Goal: Find specific page/section: Find specific page/section

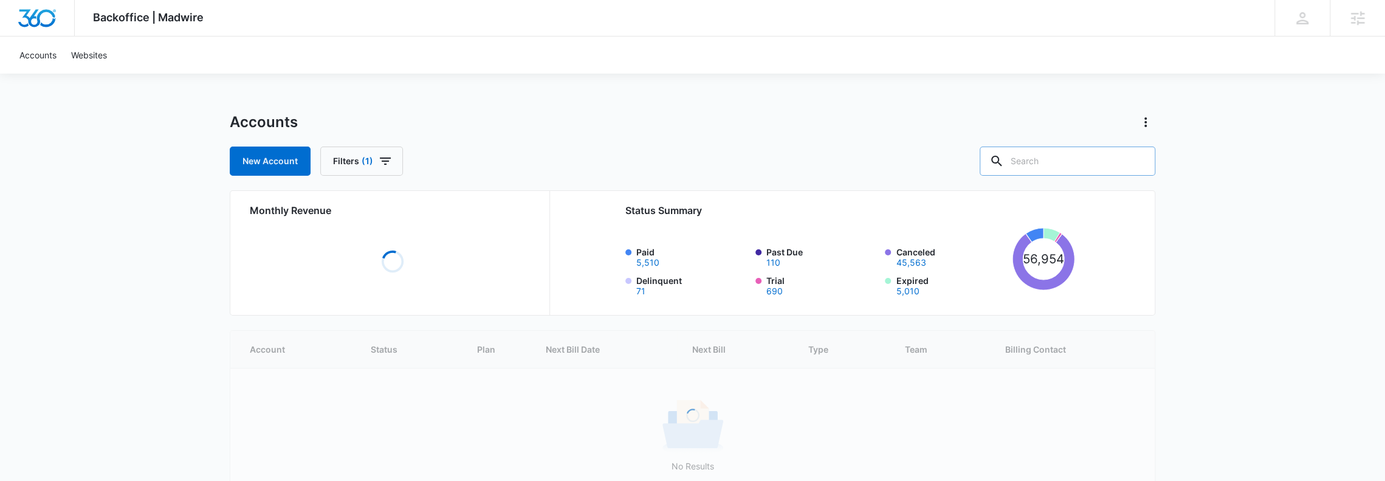
click at [1065, 161] on input "text" at bounding box center [1068, 160] width 176 height 29
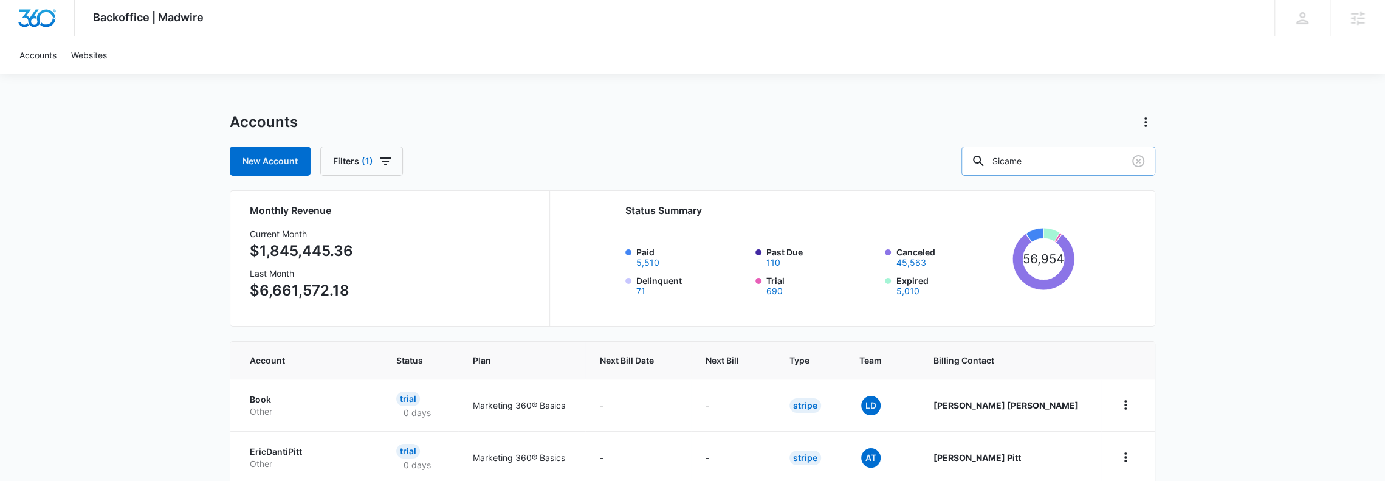
type input "Sicame"
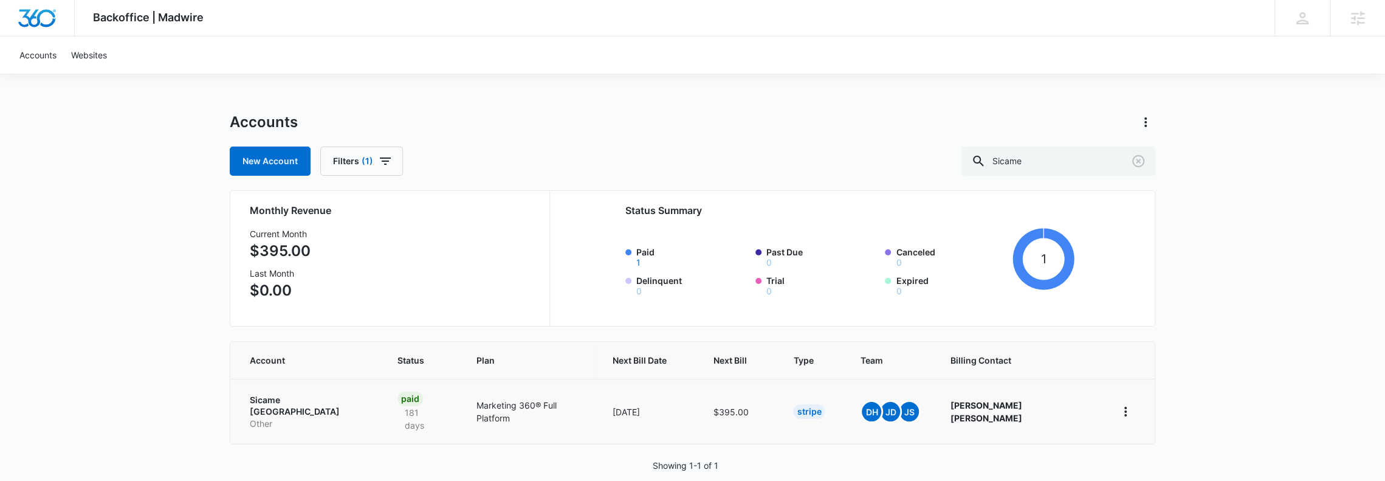
click at [311, 396] on p "Sicame [GEOGRAPHIC_DATA]" at bounding box center [309, 406] width 119 height 24
drag, startPoint x: 1054, startPoint y: 168, endPoint x: 744, endPoint y: 158, distance: 310.2
click at [759, 160] on div "New Account Filters (1) Sicame" at bounding box center [693, 160] width 926 height 29
type input "Flightline"
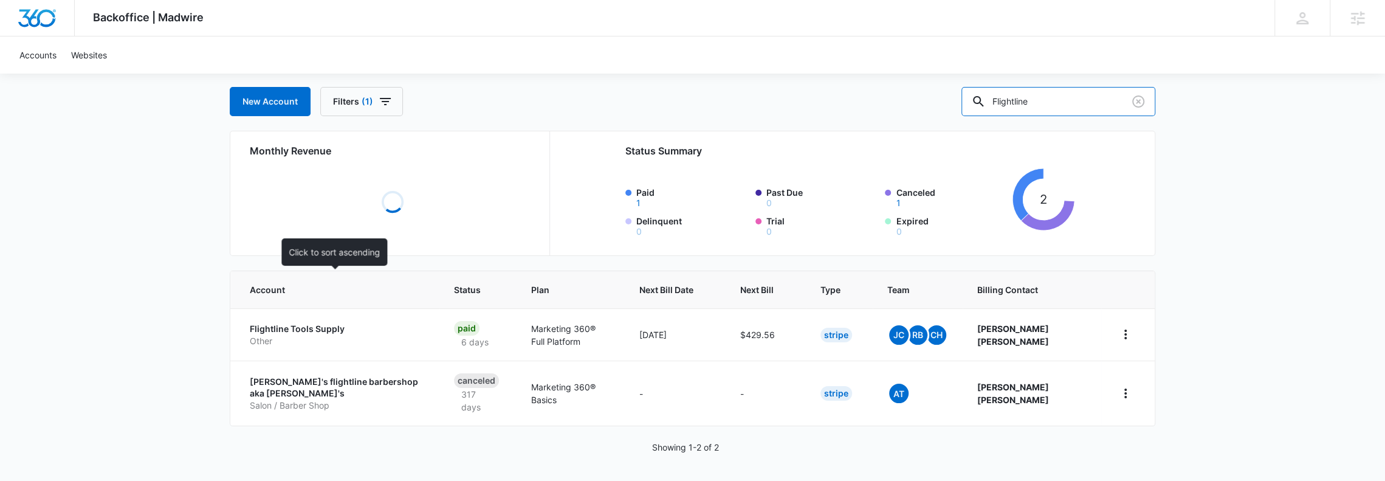
scroll to position [71, 0]
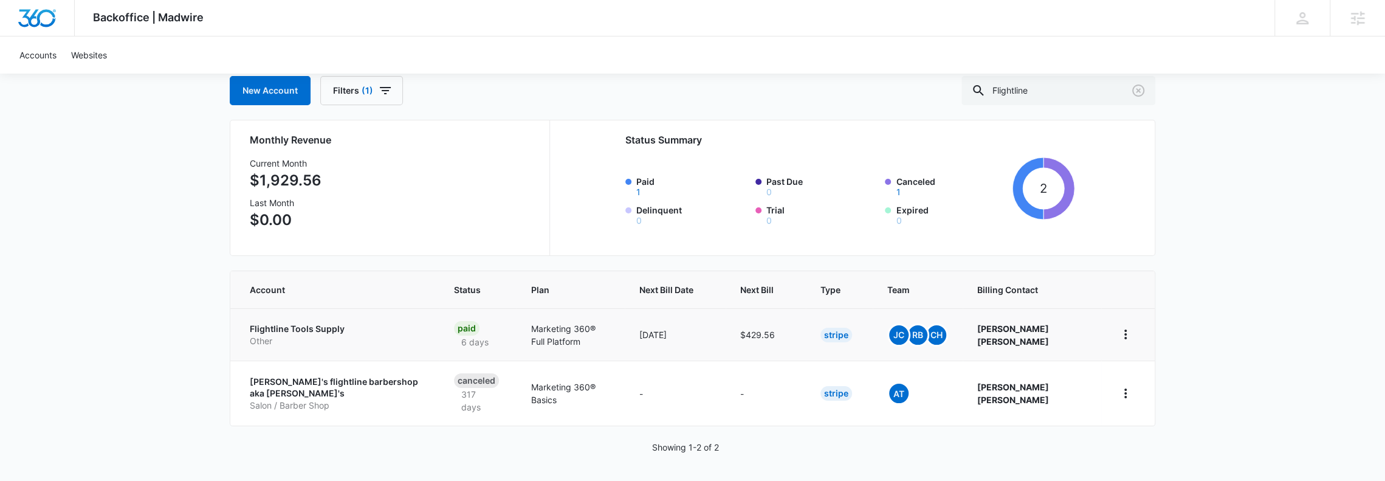
click at [277, 323] on p "Flightline Tools Supply" at bounding box center [337, 329] width 175 height 12
